Goal: Transaction & Acquisition: Obtain resource

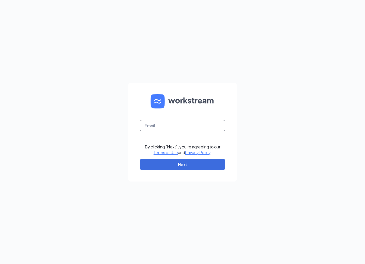
click at [185, 125] on input "text" at bounding box center [182, 125] width 85 height 11
type input "m"
type input "pennstationannie@yahoo.com"
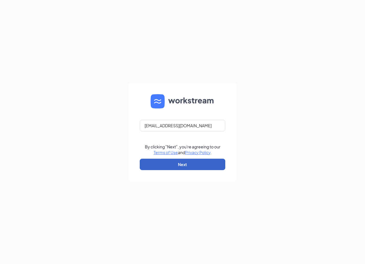
click at [216, 163] on button "Next" at bounding box center [182, 163] width 85 height 11
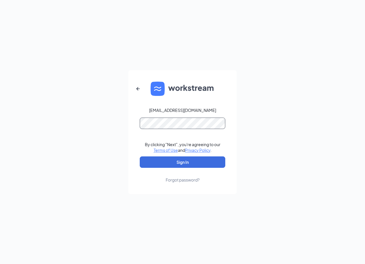
click at [140, 156] on button "Sign In" at bounding box center [182, 161] width 85 height 11
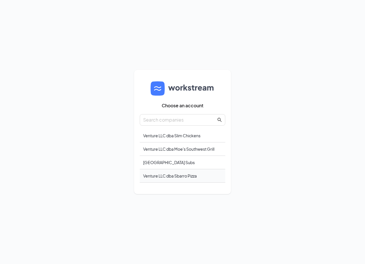
click at [195, 174] on div "Venture LLC dba Sbarro Pizza" at bounding box center [182, 175] width 85 height 13
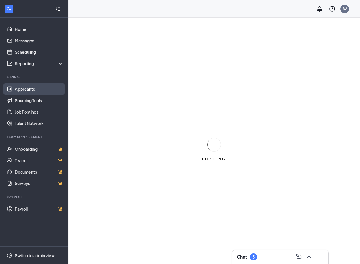
click at [32, 91] on link "Applicants" at bounding box center [39, 88] width 49 height 11
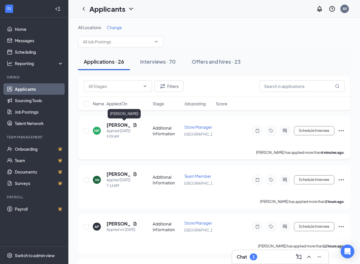
click at [117, 125] on h5 "[PERSON_NAME]" at bounding box center [119, 125] width 24 height 6
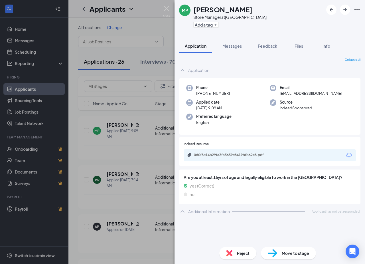
click at [348, 155] on icon "Download" at bounding box center [348, 155] width 7 height 7
click at [93, 116] on div "MP [PERSON_NAME] Store Manager at [GEOGRAPHIC_DATA] Add a tag Application Messa…" at bounding box center [182, 132] width 365 height 264
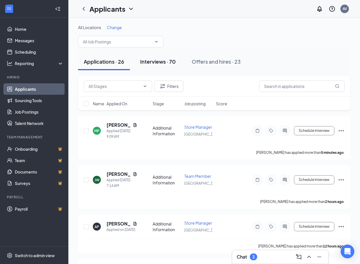
click at [162, 62] on div "Interviews · 70" at bounding box center [158, 61] width 36 height 7
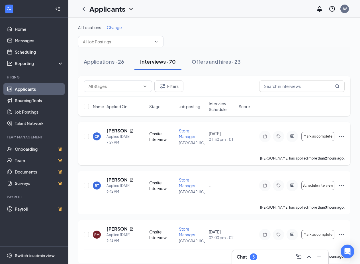
click at [189, 135] on span "Store Manager" at bounding box center [187, 133] width 17 height 11
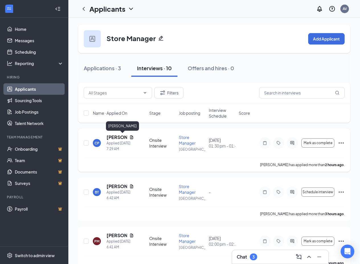
click at [117, 137] on h5 "[PERSON_NAME]" at bounding box center [117, 137] width 21 height 6
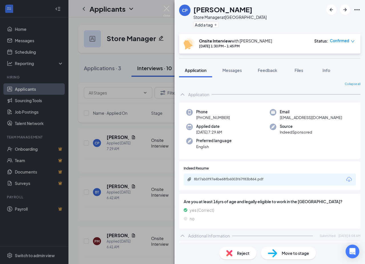
click at [346, 180] on icon "Download" at bounding box center [349, 179] width 6 height 5
click at [75, 161] on div "CP [PERSON_NAME] Store Manager at [GEOGRAPHIC_DATA] Add a tag Onsite Interview …" at bounding box center [182, 132] width 365 height 264
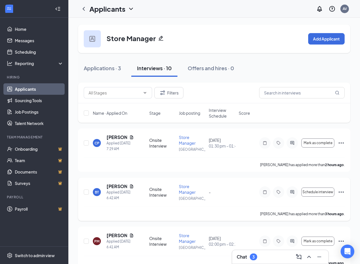
click at [188, 193] on span "Store Manager" at bounding box center [187, 189] width 17 height 11
click at [118, 184] on h5 "[PERSON_NAME]" at bounding box center [117, 186] width 21 height 6
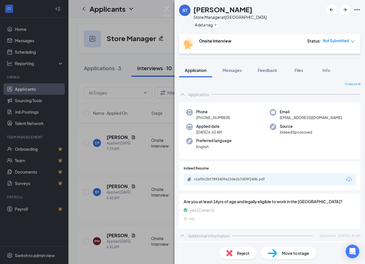
click at [345, 178] on icon "Download" at bounding box center [348, 179] width 7 height 7
click at [83, 167] on div "BT [PERSON_NAME] Store Manager at [GEOGRAPHIC_DATA] Add a tag Onsite Interview …" at bounding box center [182, 132] width 365 height 264
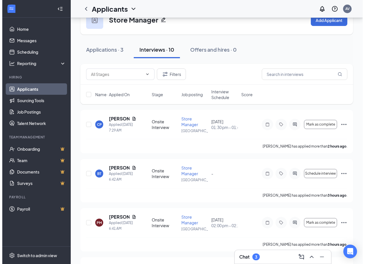
scroll to position [28, 0]
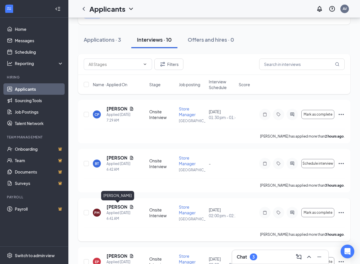
click at [118, 207] on h5 "[PERSON_NAME]" at bounding box center [117, 206] width 21 height 6
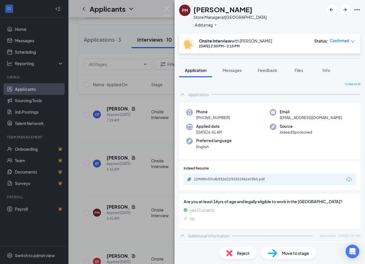
scroll to position [28, 0]
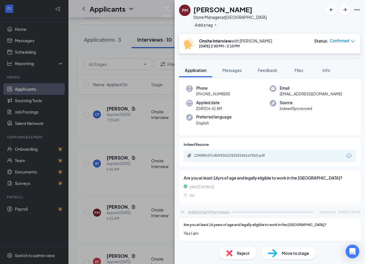
click at [345, 152] on icon "Download" at bounding box center [348, 155] width 7 height 7
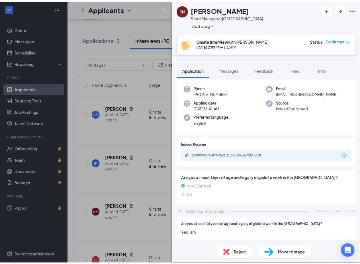
scroll to position [26, 0]
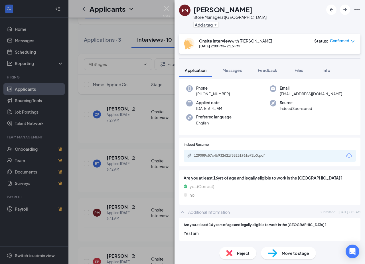
click at [130, 137] on div "PM [PERSON_NAME] Store Manager at [GEOGRAPHIC_DATA] Add a tag Onsite Interview …" at bounding box center [182, 132] width 365 height 264
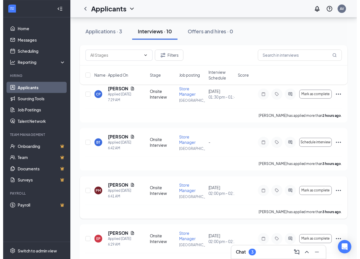
scroll to position [57, 0]
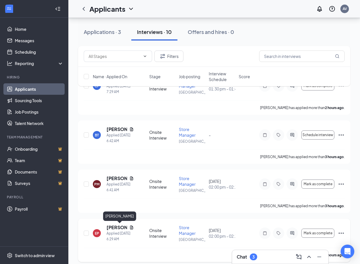
click at [113, 226] on h5 "[PERSON_NAME]" at bounding box center [117, 227] width 21 height 6
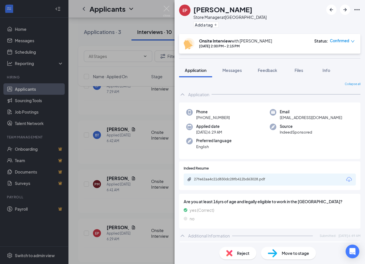
click at [345, 180] on icon "Download" at bounding box center [348, 179] width 7 height 7
click at [94, 152] on div "EP [PERSON_NAME] Store Manager at [GEOGRAPHIC_DATA] Add a tag Onsite Interview …" at bounding box center [182, 132] width 365 height 264
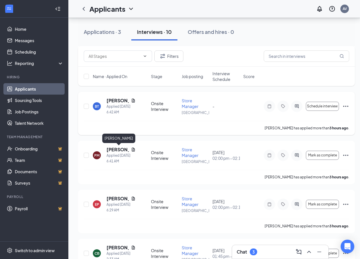
scroll to position [114, 0]
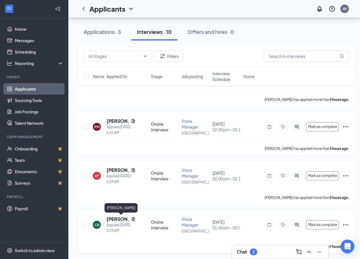
click at [122, 219] on h5 "[PERSON_NAME]" at bounding box center [118, 219] width 22 height 6
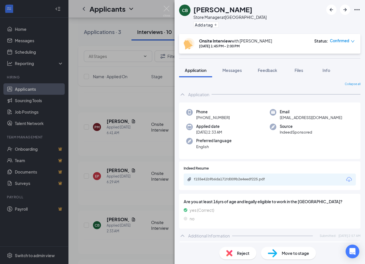
click at [347, 178] on icon "Download" at bounding box center [348, 179] width 7 height 7
click at [118, 104] on div "CB [PERSON_NAME] Store Manager at [GEOGRAPHIC_DATA] Add a tag Onsite Interview …" at bounding box center [182, 132] width 365 height 264
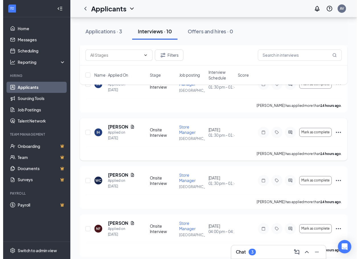
scroll to position [356, 0]
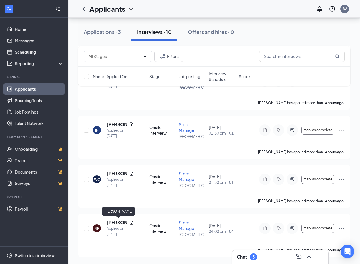
drag, startPoint x: 119, startPoint y: 222, endPoint x: 113, endPoint y: 218, distance: 7.0
click at [120, 221] on h5 "[PERSON_NAME]" at bounding box center [117, 222] width 21 height 6
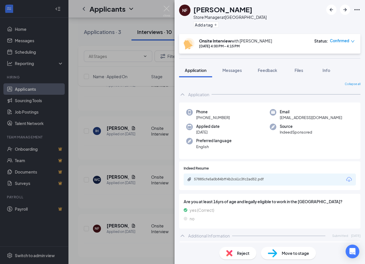
click at [155, 143] on div "NF [PERSON_NAME] Store Manager at [GEOGRAPHIC_DATA] Add a tag Onsite Interview …" at bounding box center [182, 132] width 365 height 264
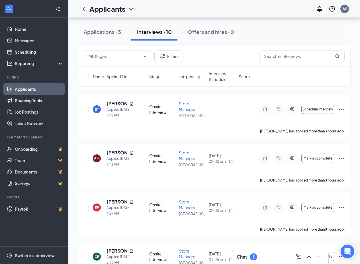
scroll to position [71, 0]
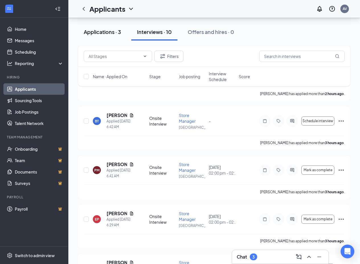
click at [108, 33] on div "Applications · 3" at bounding box center [102, 31] width 37 height 7
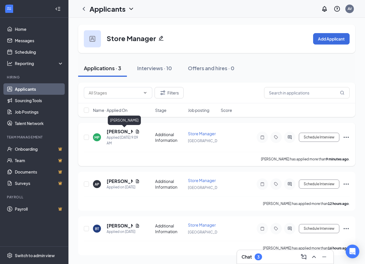
click at [125, 132] on h5 "[PERSON_NAME]" at bounding box center [120, 131] width 26 height 6
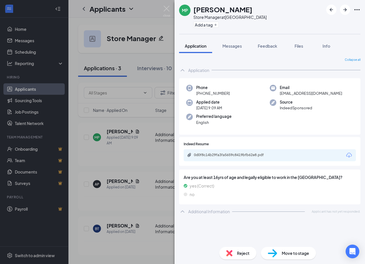
click at [350, 155] on icon "Download" at bounding box center [348, 155] width 7 height 7
click at [87, 156] on div "MP [PERSON_NAME] Store Manager at [GEOGRAPHIC_DATA] Add a tag Application Messa…" at bounding box center [182, 132] width 365 height 264
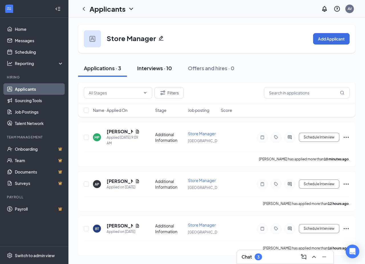
click at [164, 69] on div "Interviews · 10" at bounding box center [154, 67] width 35 height 7
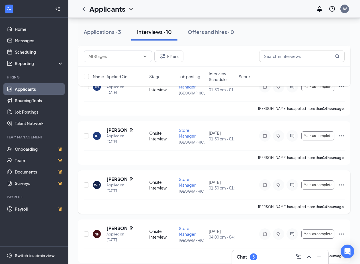
scroll to position [356, 0]
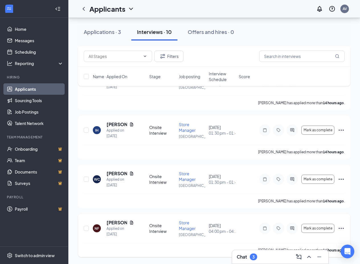
click at [188, 245] on div "[PERSON_NAME] has applied more than 16 hours ago ." at bounding box center [214, 249] width 261 height 14
